Goal: Register for event/course

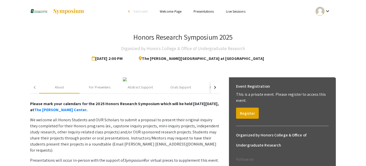
click at [330, 11] on mat-icon "keyboard_arrow_down" at bounding box center [328, 11] width 6 height 6
click at [323, 25] on button "My Account" at bounding box center [326, 25] width 31 height 12
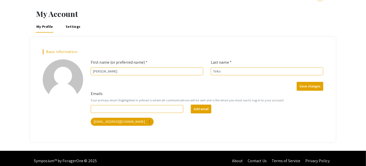
scroll to position [18, 0]
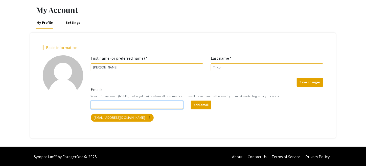
click at [144, 105] on input "Emails" at bounding box center [137, 105] width 93 height 8
click at [177, 122] on div "Emails Your primary email (highlighted in yellow) is where all communications w…" at bounding box center [207, 106] width 240 height 39
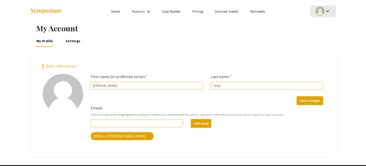
click at [330, 12] on mat-icon "keyboard_arrow_down" at bounding box center [328, 11] width 6 height 6
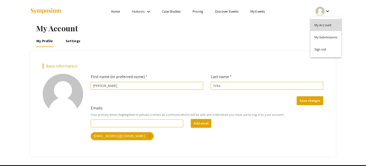
click at [324, 25] on button "My Account" at bounding box center [326, 25] width 31 height 12
click at [110, 13] on li "Home" at bounding box center [115, 11] width 21 height 6
click at [118, 11] on link "Home" at bounding box center [115, 11] width 9 height 5
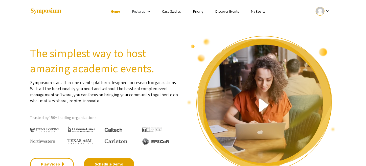
click at [262, 12] on link "My Events" at bounding box center [258, 11] width 14 height 5
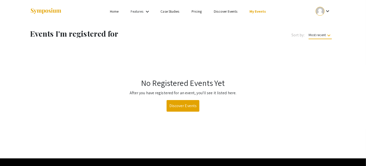
click at [328, 11] on mat-icon "keyboard_arrow_down" at bounding box center [328, 11] width 6 height 6
click at [296, 31] on div at bounding box center [183, 83] width 366 height 166
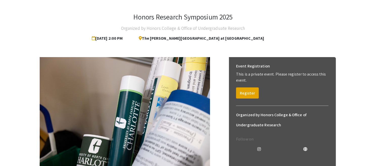
scroll to position [22, 0]
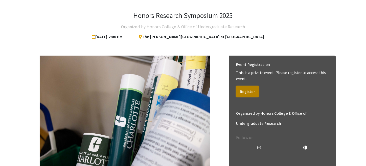
click at [249, 91] on button "Register" at bounding box center [247, 91] width 23 height 11
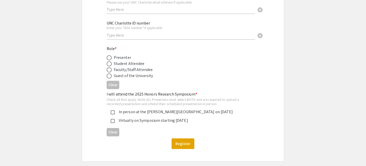
scroll to position [132, 0]
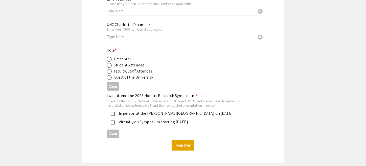
click at [172, 114] on div "In person at the [PERSON_NAME][GEOGRAPHIC_DATA] on [DATE]" at bounding box center [181, 113] width 132 height 6
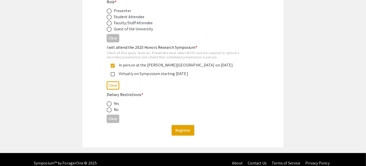
scroll to position [181, 0]
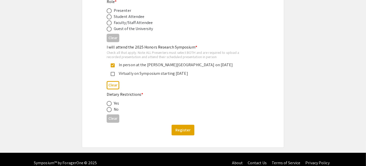
click at [108, 109] on span at bounding box center [109, 109] width 5 height 5
click at [108, 109] on input "radio" at bounding box center [109, 109] width 5 height 5
radio input "true"
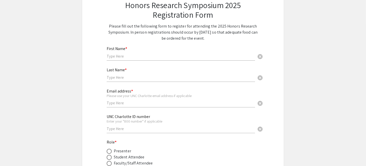
scroll to position [35, 0]
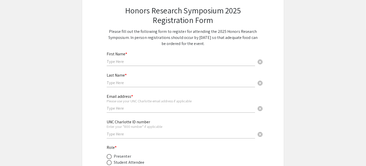
click at [125, 61] on input "text" at bounding box center [181, 61] width 148 height 5
type input "[PERSON_NAME]"
click at [124, 81] on input "text" at bounding box center [181, 82] width 148 height 5
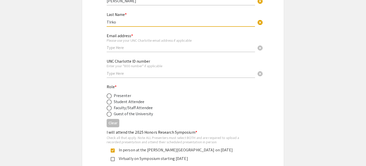
scroll to position [0, 0]
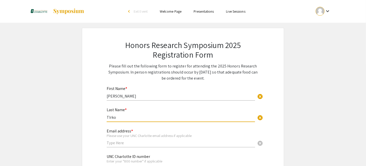
type input "TIrko"
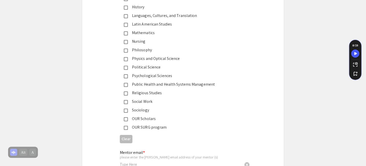
scroll to position [773, 0]
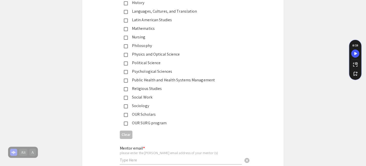
click at [126, 79] on mat-pseudo-checkbox at bounding box center [126, 81] width 4 height 4
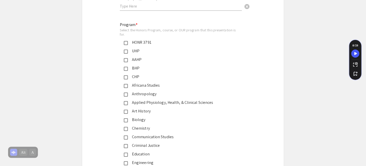
scroll to position [571, 0]
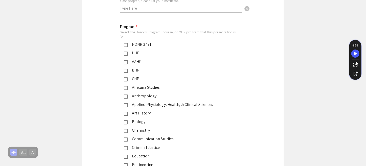
click at [127, 45] on mat-pseudo-checkbox at bounding box center [126, 45] width 4 height 4
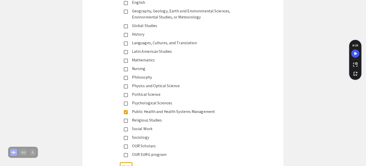
scroll to position [701, 0]
